Goal: Transaction & Acquisition: Purchase product/service

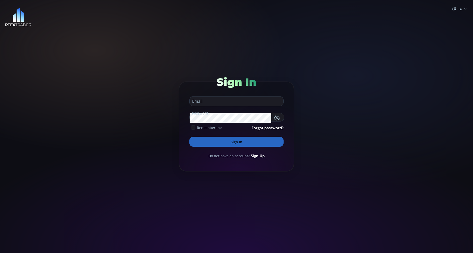
type input "**********"
click at [193, 141] on button "Sign In" at bounding box center [236, 142] width 94 height 10
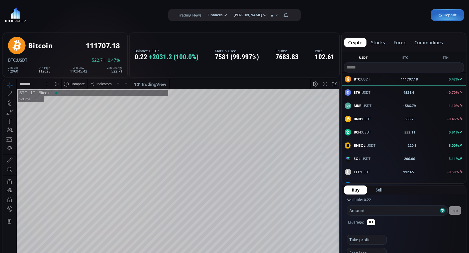
scroll to position [68, 0]
click at [423, 42] on button "commodities" at bounding box center [428, 42] width 37 height 9
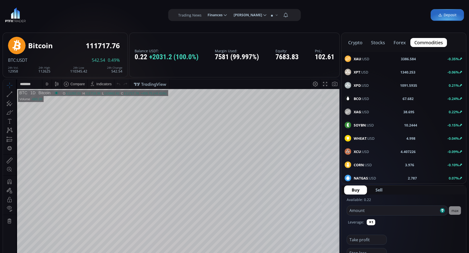
click at [361, 96] on span "BCO :USD" at bounding box center [360, 98] width 15 height 5
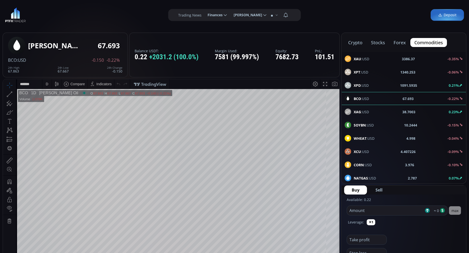
scroll to position [13, 0]
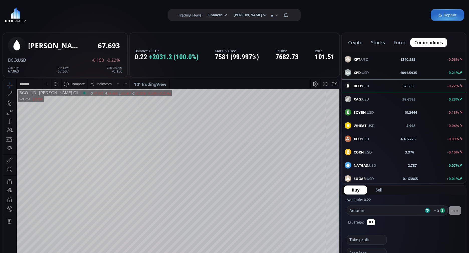
click at [403, 198] on form "Available: 0.22 Amount ≈ 0 max Leverage: ✕1 Take profit Stop loss Buy ≈ 0.0147 …" at bounding box center [403, 236] width 124 height 83
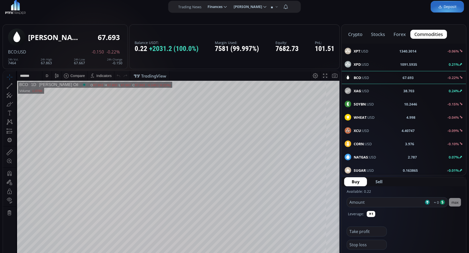
scroll to position [0, 0]
